Goal: Task Accomplishment & Management: Complete application form

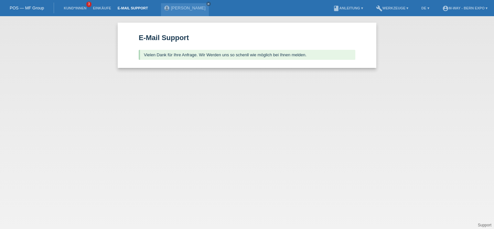
click at [76, 10] on li "Kund*innen 3" at bounding box center [74, 8] width 29 height 16
click at [79, 9] on link "Kund*innen" at bounding box center [74, 8] width 29 height 4
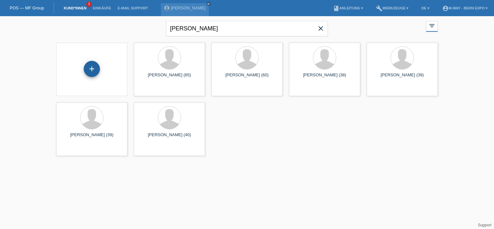
click at [93, 67] on div "+" at bounding box center [92, 69] width 16 height 16
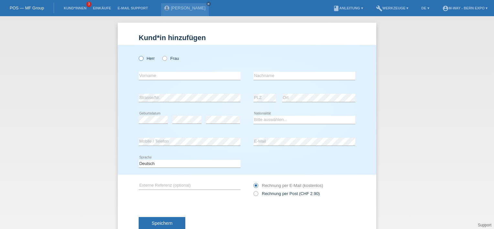
click at [142, 60] on label "Herr" at bounding box center [147, 58] width 16 height 5
click at [142, 60] on input "Herr" at bounding box center [141, 58] width 4 height 4
radio input "true"
click at [151, 76] on input "text" at bounding box center [190, 76] width 102 height 8
type input "[PERSON_NAME]"
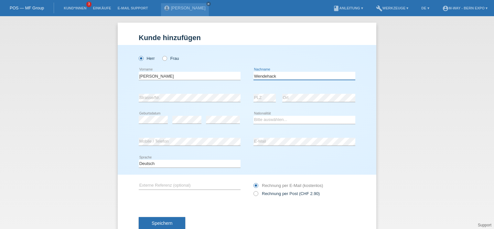
type input "Wendehack"
click at [261, 118] on select "Bitte auswählen... Schweiz Deutschland Liechtenstein Österreich ------------ Af…" at bounding box center [304, 120] width 102 height 8
select select "DE"
click at [253, 116] on select "Bitte auswählen... Schweiz Deutschland Liechtenstein Österreich ------------ Af…" at bounding box center [304, 120] width 102 height 8
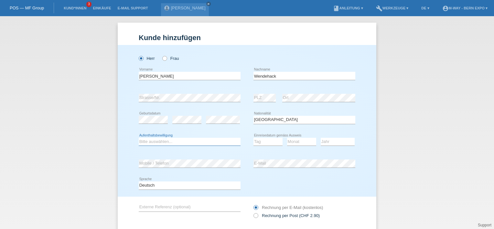
click at [157, 141] on select "Bitte auswählen... C B B - Flüchtlingsstatus Andere" at bounding box center [190, 142] width 102 height 8
select select "C"
click at [139, 138] on select "Bitte auswählen... C B B - Flüchtlingsstatus Andere" at bounding box center [190, 142] width 102 height 8
click at [262, 141] on select "Tag 01 02 03 04 05 06 07 08 09 10 11" at bounding box center [267, 142] width 29 height 8
select select "10"
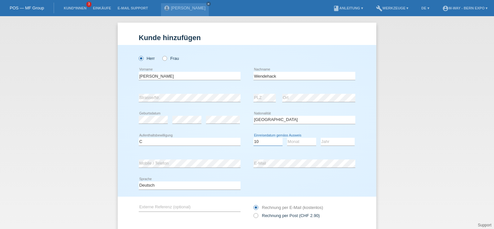
click at [253, 138] on select "Tag 01 02 03 04 05 06 07 08 09 10 11" at bounding box center [267, 142] width 29 height 8
click at [289, 146] on div "Monat 01 02 03 04 05 06 07 08 09 10 11 12 error" at bounding box center [301, 142] width 29 height 22
click at [299, 144] on select "Monat 01 02 03 04 05 06 07 08 09 10 11" at bounding box center [301, 142] width 29 height 8
select select "05"
click at [287, 138] on select "Monat 01 02 03 04 05 06 07 08 09 10 11" at bounding box center [301, 142] width 29 height 8
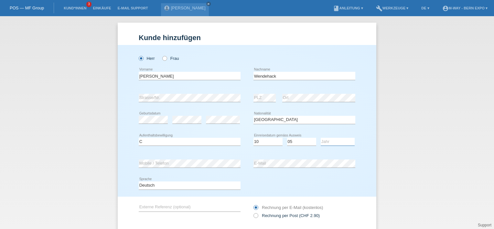
click at [338, 141] on select "Jahr 2025 2024 2023 2022 2021 2020 2019 2018 2017 2016 2015 2014 2013 2012 2011…" at bounding box center [338, 142] width 34 height 8
select select "1989"
click at [321, 138] on select "Jahr 2025 2024 2023 2022 2021 2020 2019 2018 2017 2016 2015 2014 2013 2012 2011…" at bounding box center [338, 142] width 34 height 8
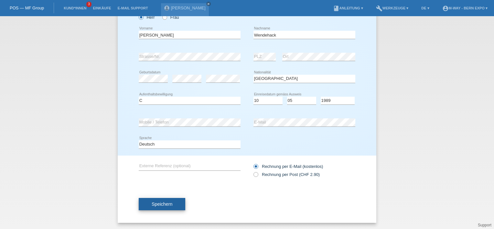
click at [164, 198] on button "Speichern" at bounding box center [162, 204] width 47 height 12
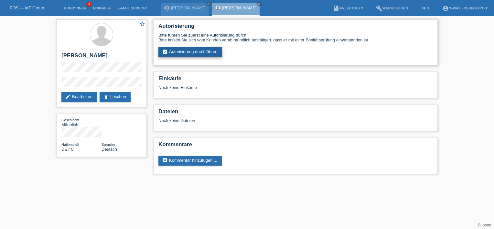
click at [208, 50] on link "assignment_turned_in Autorisierung durchführen" at bounding box center [190, 52] width 64 height 10
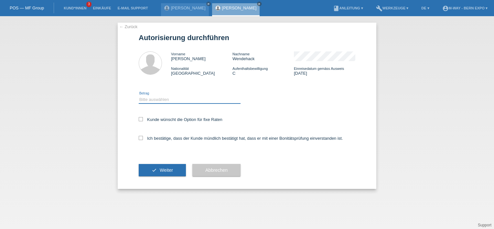
click at [203, 97] on select "Bitte auswählen CHF 1.00 - CHF 499.00 CHF 500.00 - CHF 1'999.00 CHF 2'000.00 - …" at bounding box center [190, 100] width 102 height 8
select select "2"
click at [139, 96] on select "Bitte auswählen CHF 1.00 - CHF 499.00 CHF 500.00 - CHF 1'999.00 CHF 2'000.00 - …" at bounding box center [190, 100] width 102 height 8
click at [144, 137] on label "Ich bestätige, dass der Kunde mündlich bestätigt hat, dass er mit einer Bonität…" at bounding box center [241, 138] width 204 height 5
click at [143, 137] on input "Ich bestätige, dass der Kunde mündlich bestätigt hat, dass er mit einer Bonität…" at bounding box center [141, 138] width 4 height 4
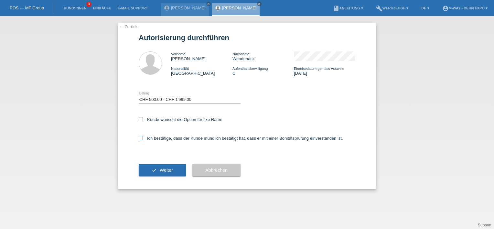
checkbox input "true"
click at [167, 171] on span "Weiter" at bounding box center [166, 169] width 13 height 5
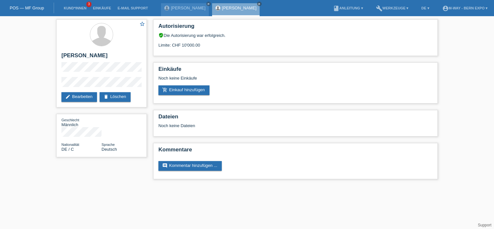
click at [122, 182] on div "star_border [PERSON_NAME] edit Bearbeiten delete Löschen Geschlecht Männlich Na…" at bounding box center [247, 100] width 388 height 169
click at [69, 6] on li "Kund*innen 3" at bounding box center [74, 8] width 29 height 16
